Goal: Information Seeking & Learning: Learn about a topic

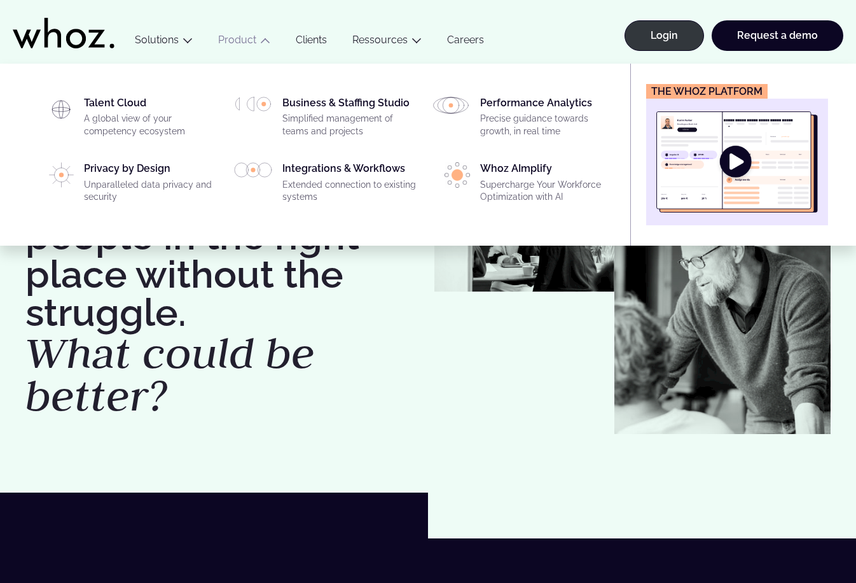
click at [747, 170] on img "Main" at bounding box center [737, 161] width 162 height 101
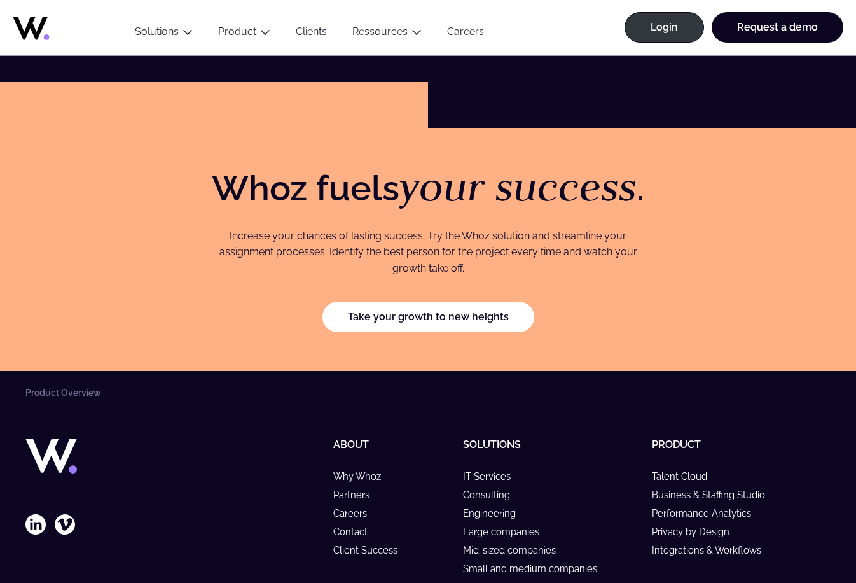
scroll to position [2286, 0]
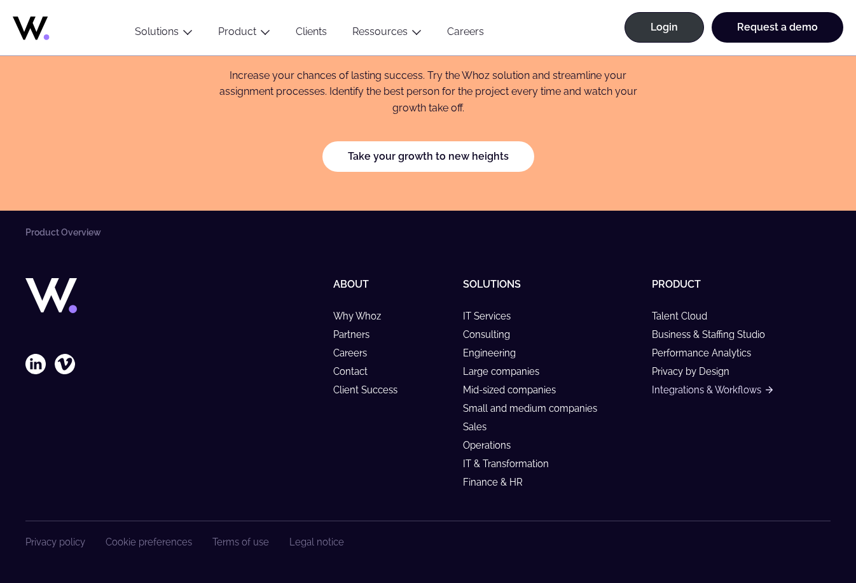
click at [684, 390] on link "Integrations & Workflows" at bounding box center [712, 389] width 121 height 11
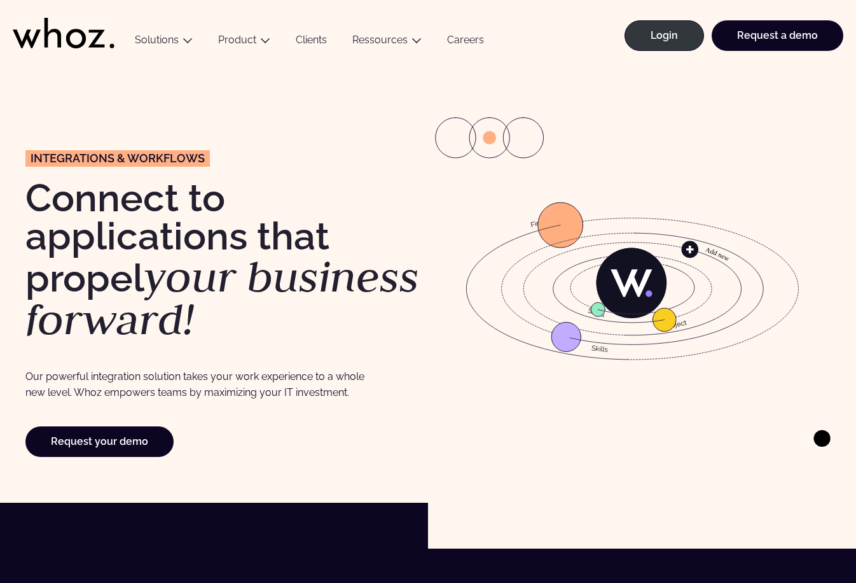
click at [666, 283] on icon at bounding box center [632, 273] width 71 height 50
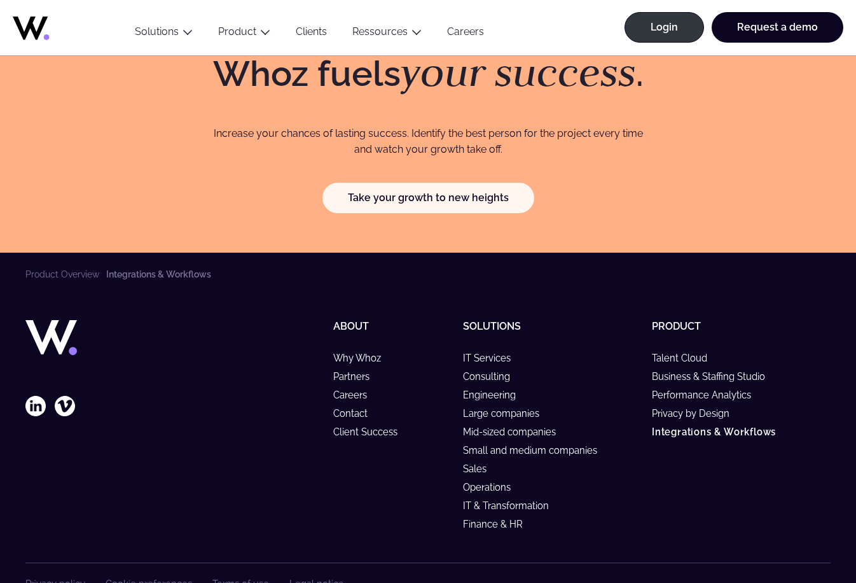
scroll to position [3554, 0]
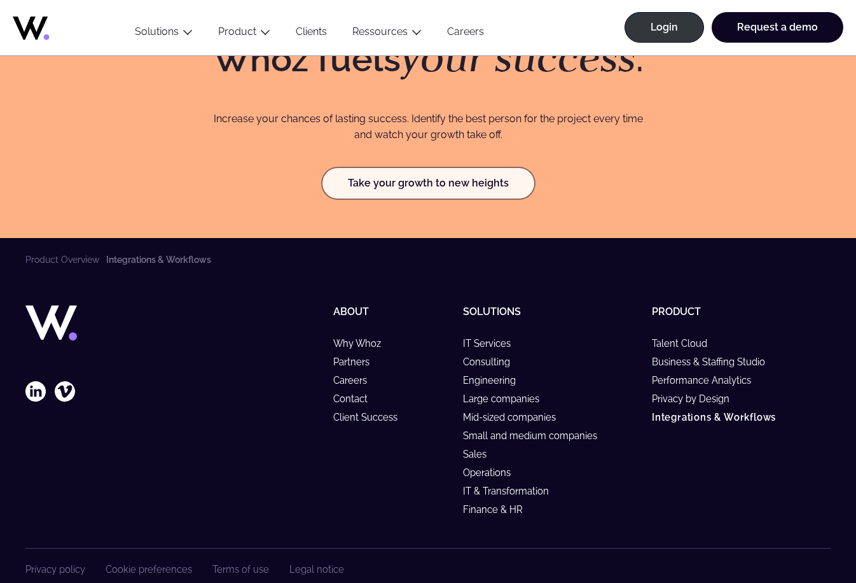
click at [502, 168] on link "Take your growth to new heights" at bounding box center [428, 183] width 212 height 31
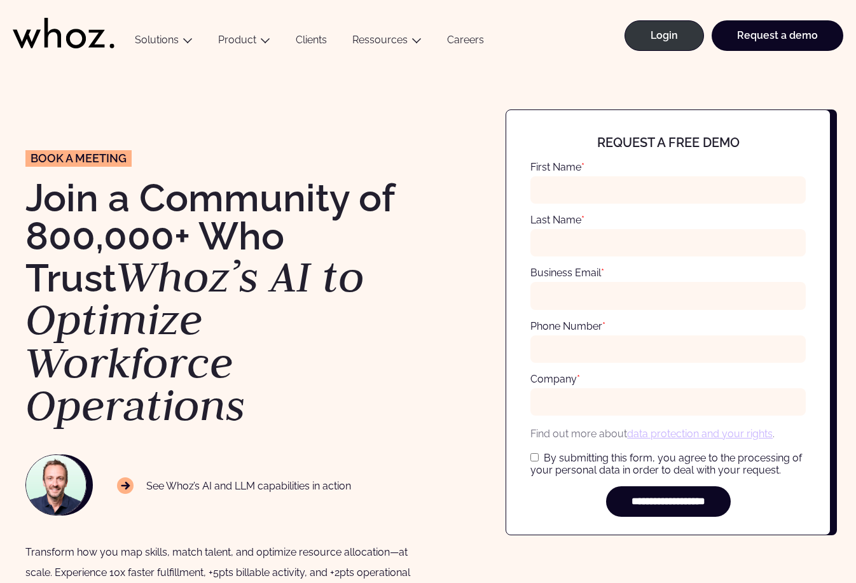
type input "***"
type input "**********"
type input "***"
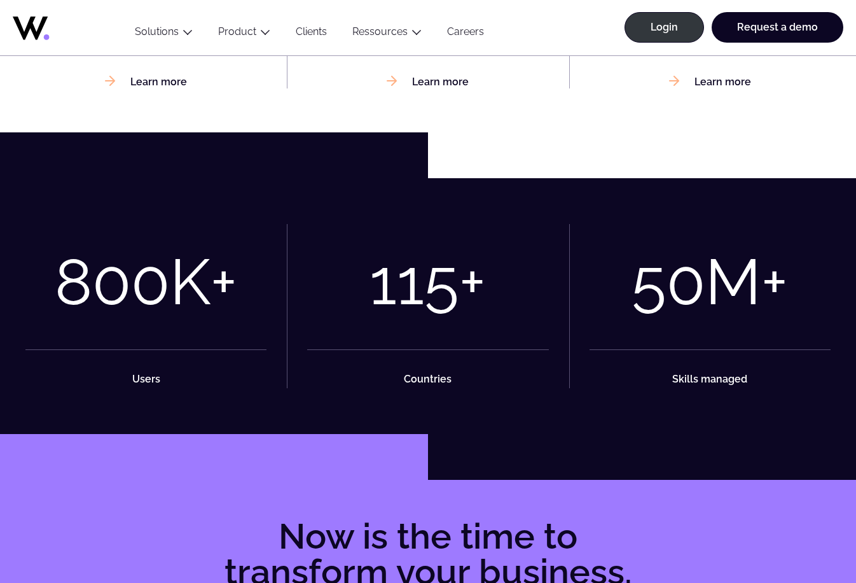
scroll to position [1208, 0]
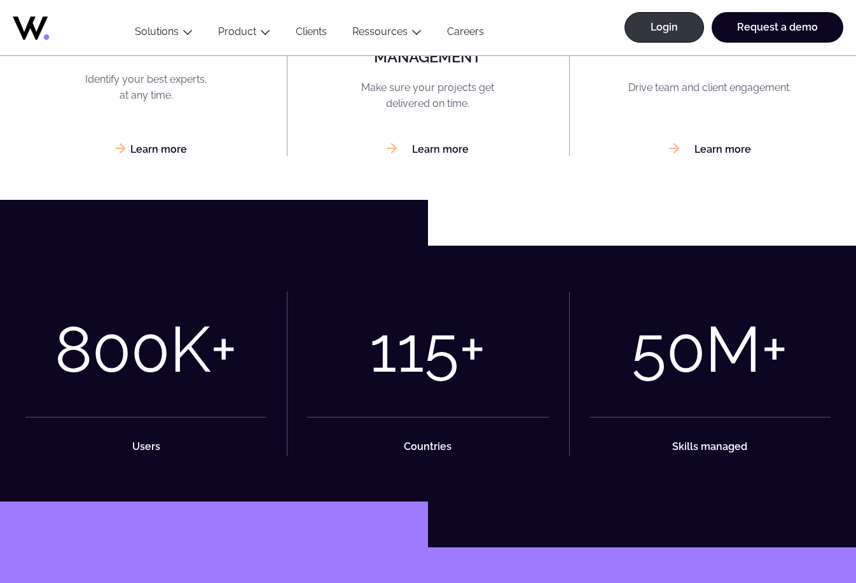
click at [155, 150] on link "Learn more" at bounding box center [146, 149] width 82 height 12
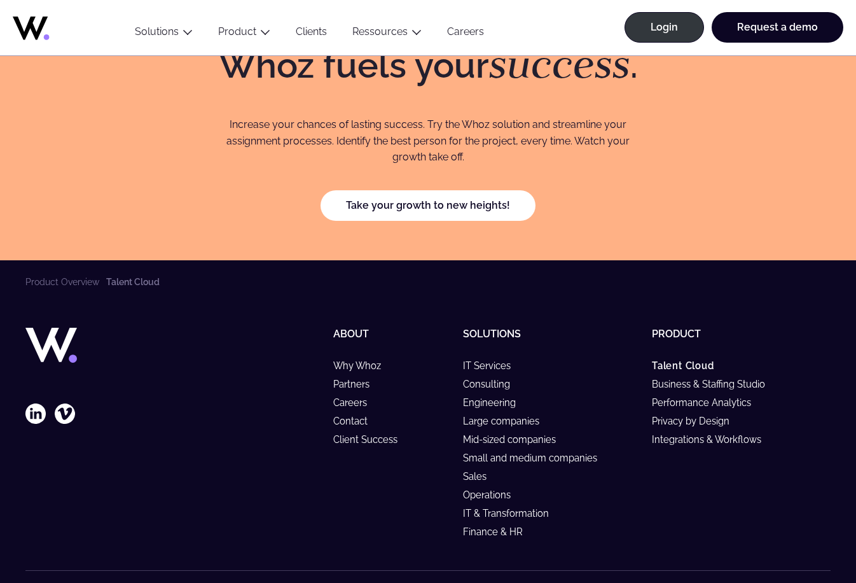
scroll to position [3999, 0]
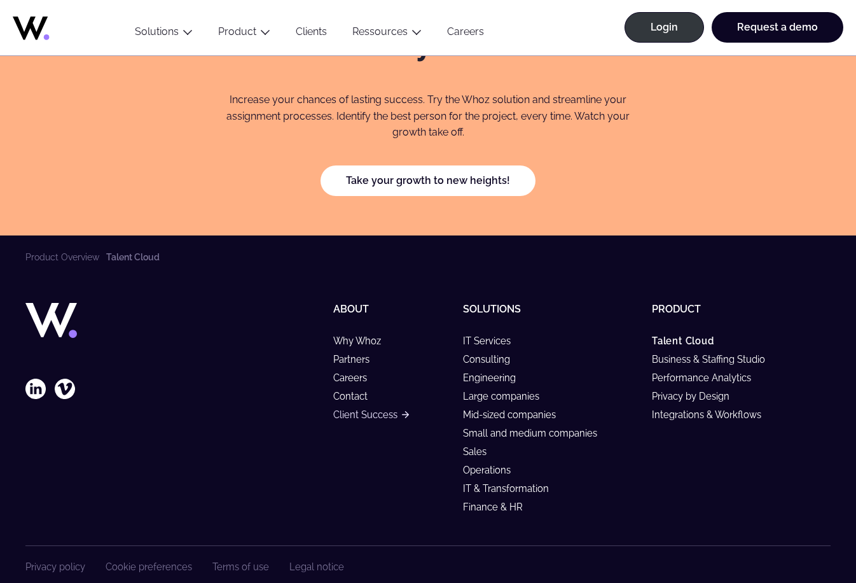
click at [349, 409] on link "Client Success" at bounding box center [371, 414] width 76 height 11
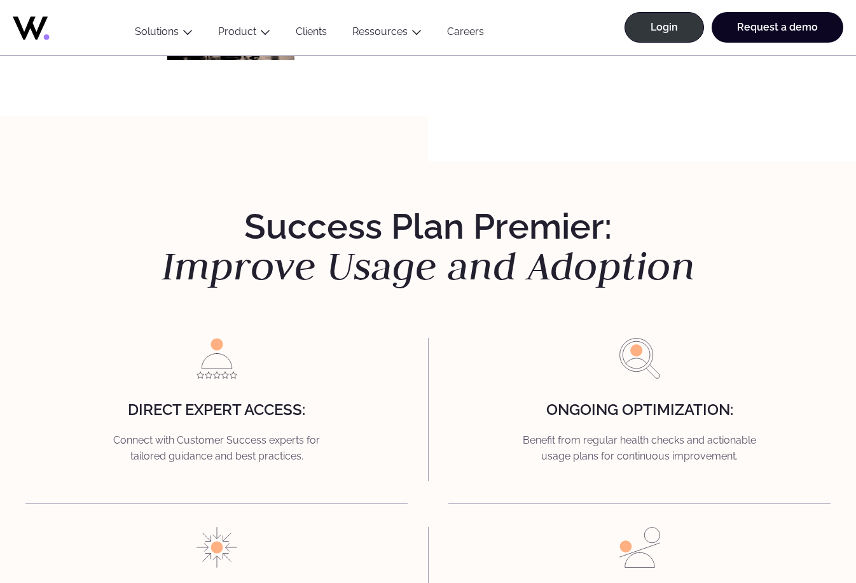
scroll to position [1017, 0]
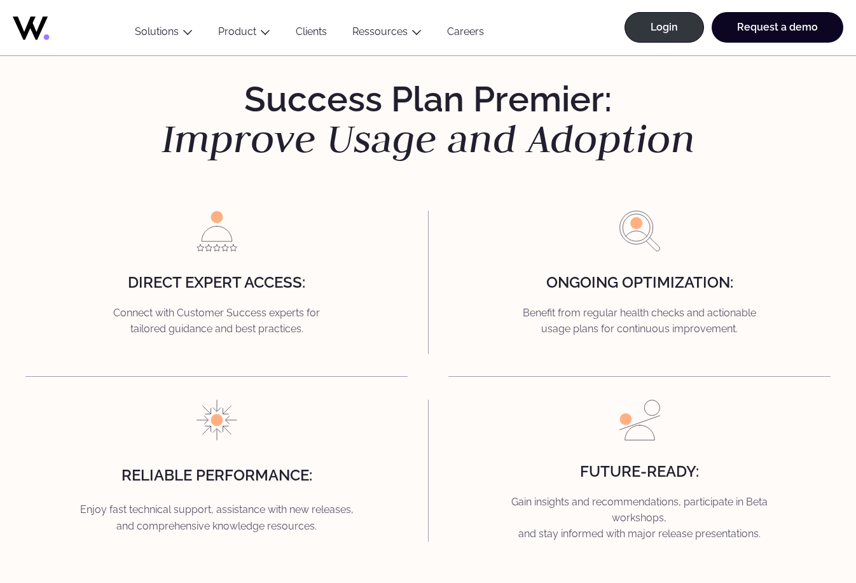
click at [517, 284] on div "Ongoing Optimization: Benefit from regular health checks and actionable usage p…" at bounding box center [639, 281] width 382 height 143
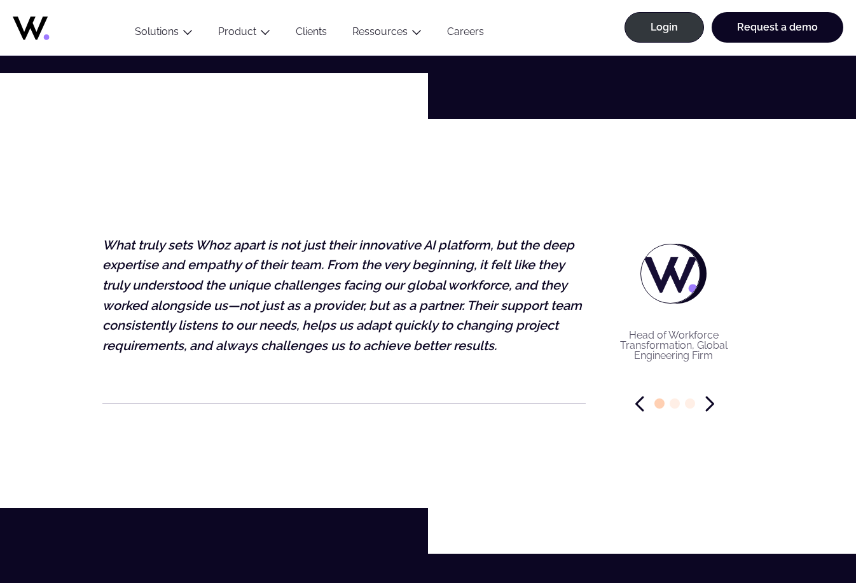
scroll to position [2925, 0]
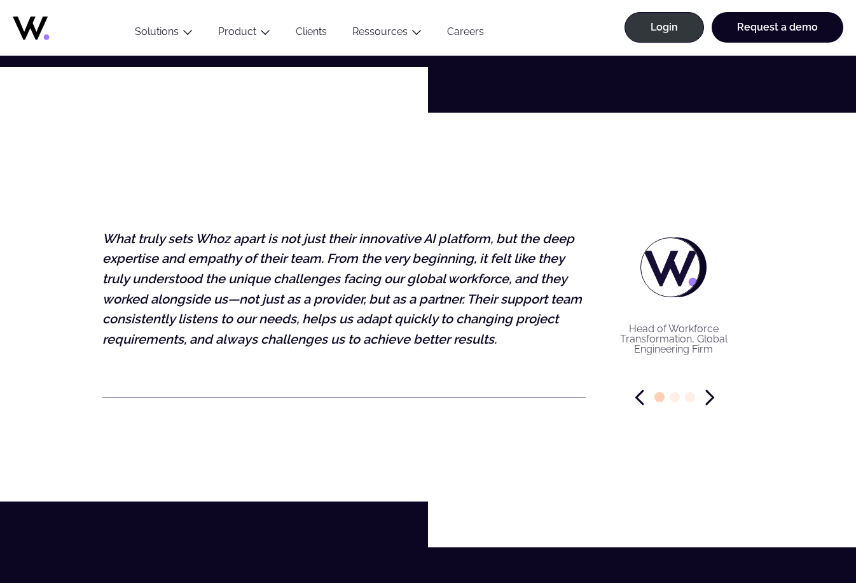
click at [708, 390] on icon "Next slide" at bounding box center [710, 396] width 6 height 13
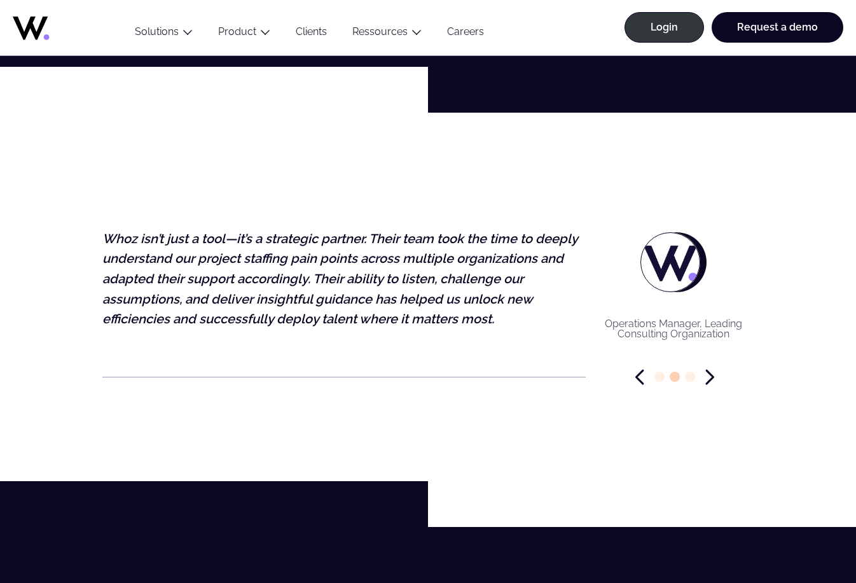
click at [639, 369] on icon "Previous slide" at bounding box center [639, 377] width 9 height 16
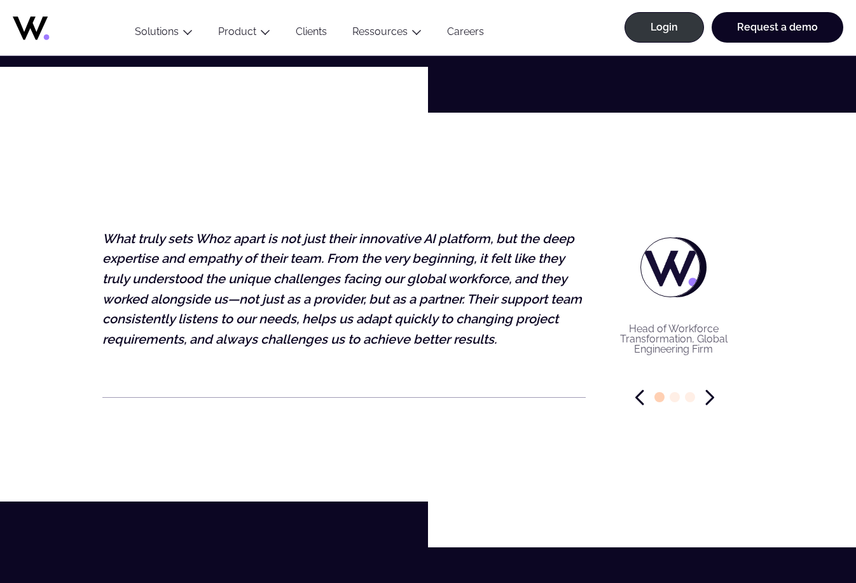
click at [710, 390] on icon "Next slide" at bounding box center [710, 396] width 6 height 13
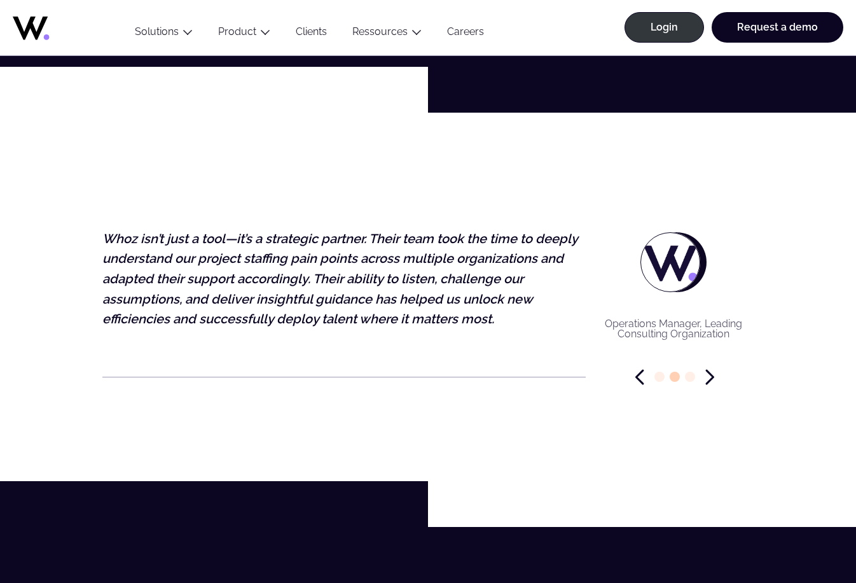
click at [710, 384] on div "Director of Talent Acquisition, International IT Services Provider The Whoz tea…" at bounding box center [427, 323] width 651 height 228
click at [703, 369] on div at bounding box center [675, 377] width 158 height 16
click at [707, 369] on icon "Next slide" at bounding box center [709, 377] width 9 height 16
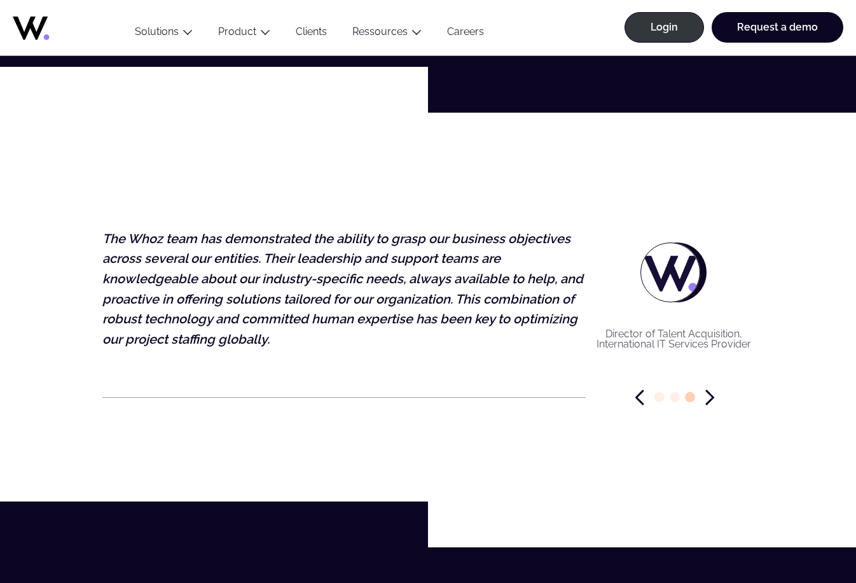
click at [712, 390] on icon "Next slide" at bounding box center [710, 396] width 6 height 13
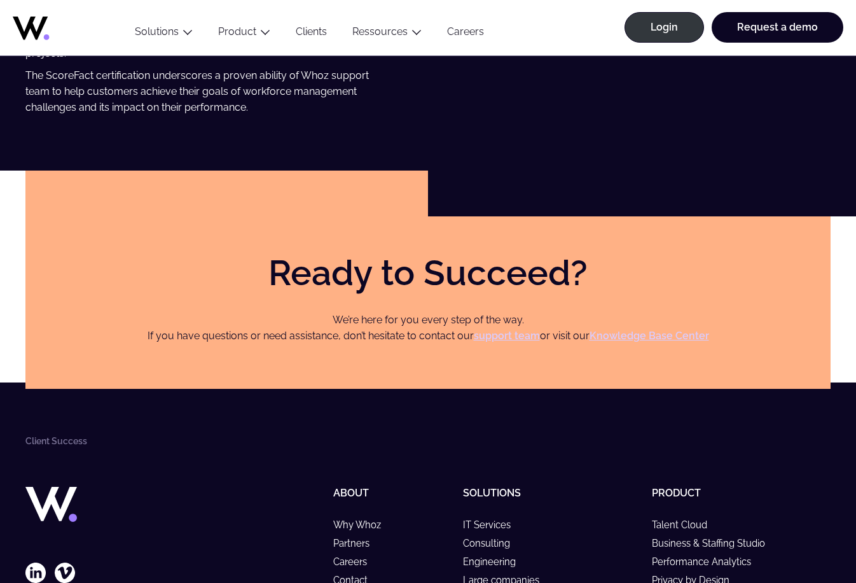
scroll to position [3879, 0]
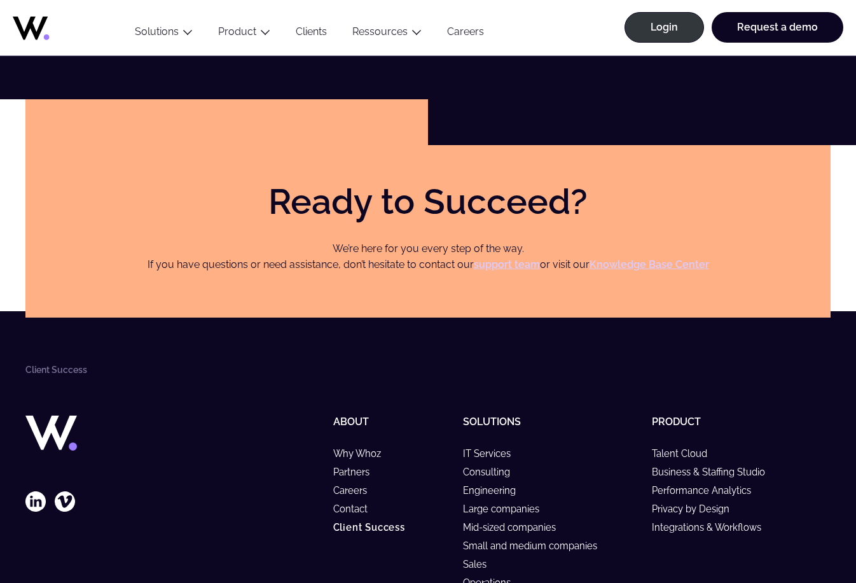
click at [613, 258] on strong "Knowledge Base Center" at bounding box center [650, 264] width 120 height 12
